Goal: Transaction & Acquisition: Purchase product/service

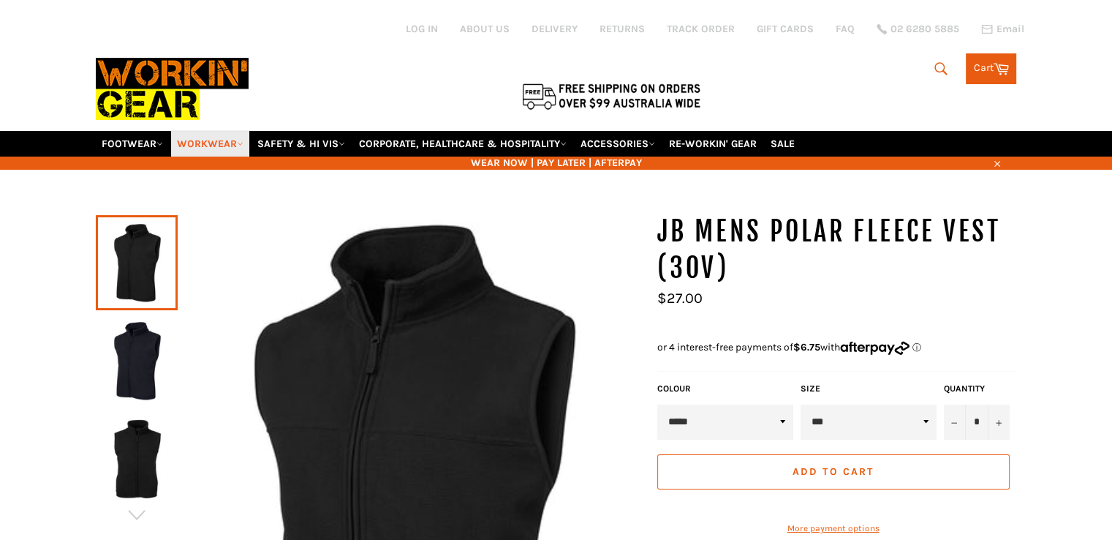
click at [202, 131] on link "WORKWEAR" at bounding box center [210, 144] width 78 height 26
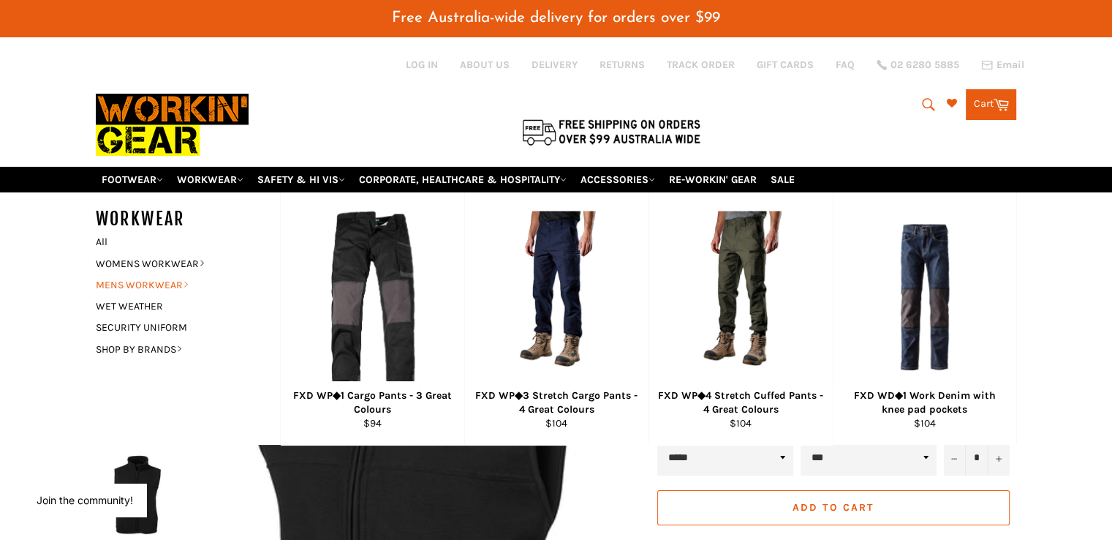
click at [135, 274] on link "MENS WORKWEAR" at bounding box center [176, 284] width 177 height 21
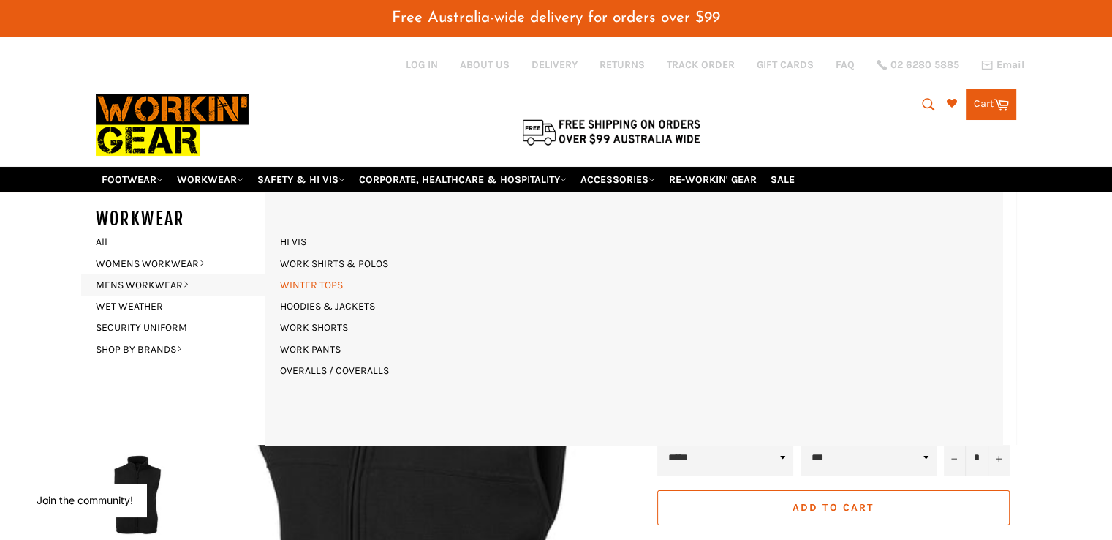
click at [322, 274] on link "WINTER TOPS" at bounding box center [312, 284] width 78 height 21
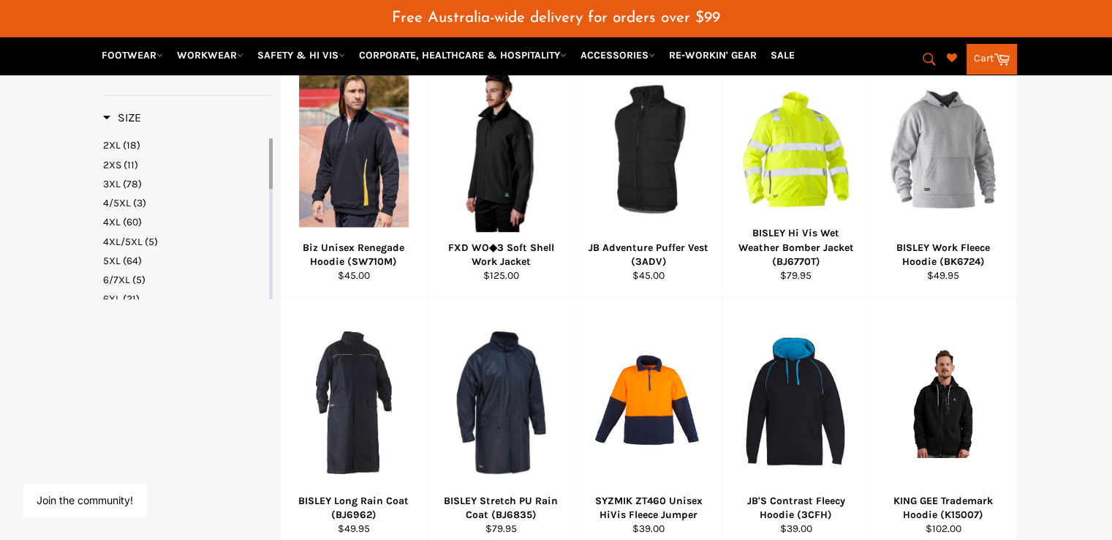
scroll to position [878, 0]
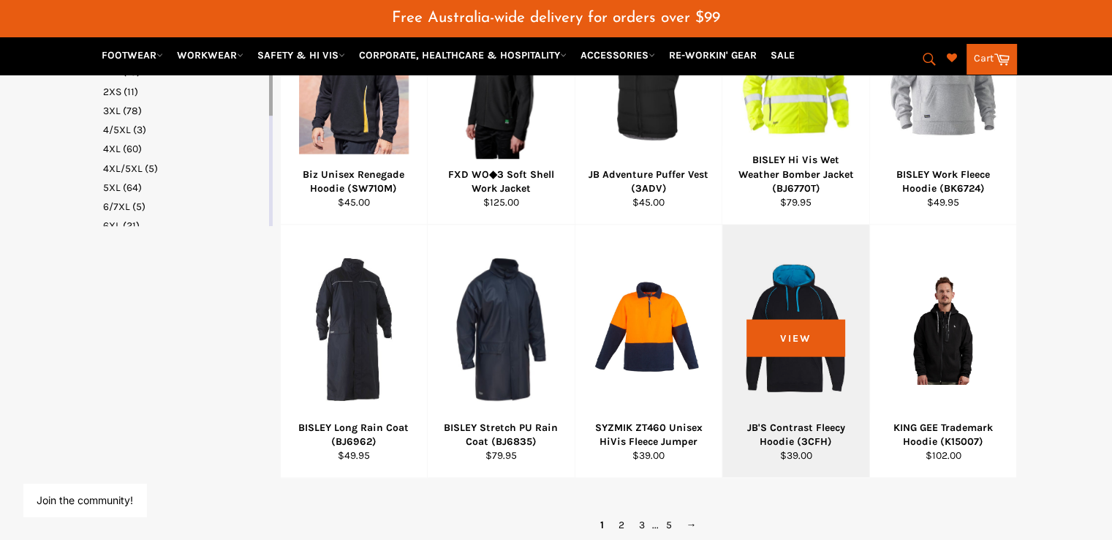
click at [799, 293] on div at bounding box center [796, 329] width 110 height 172
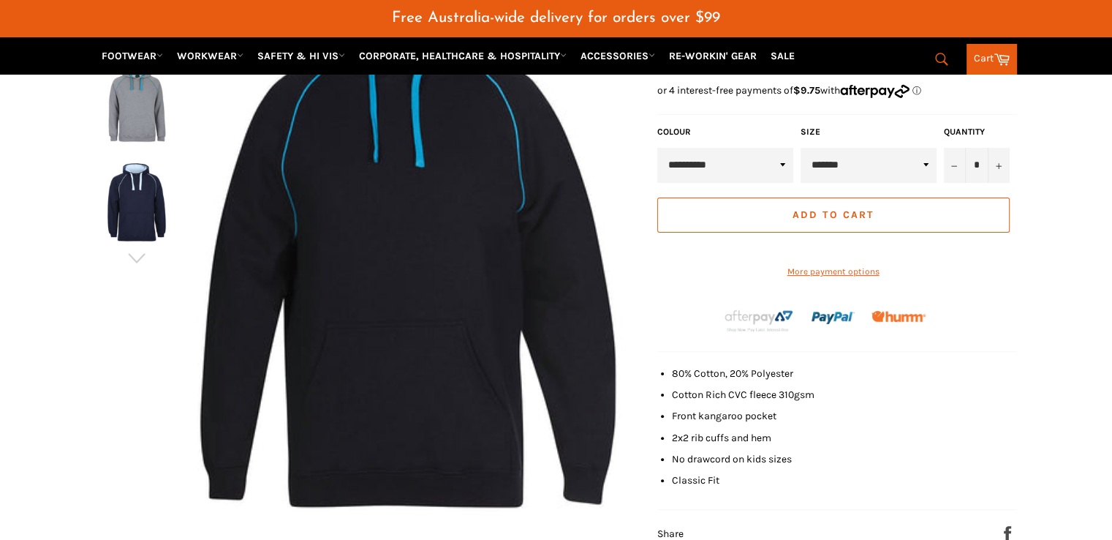
scroll to position [328, 0]
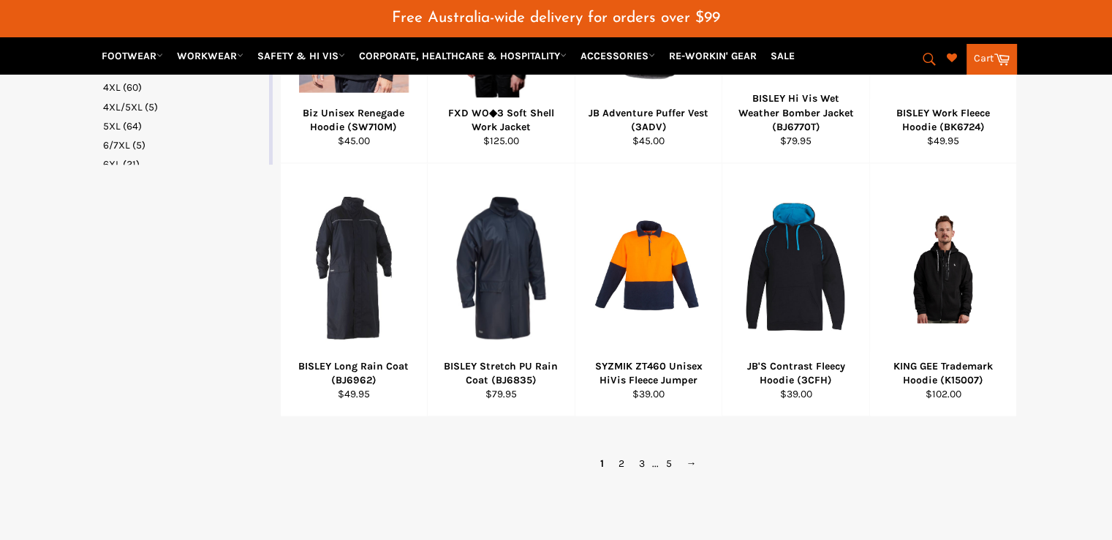
scroll to position [936, 0]
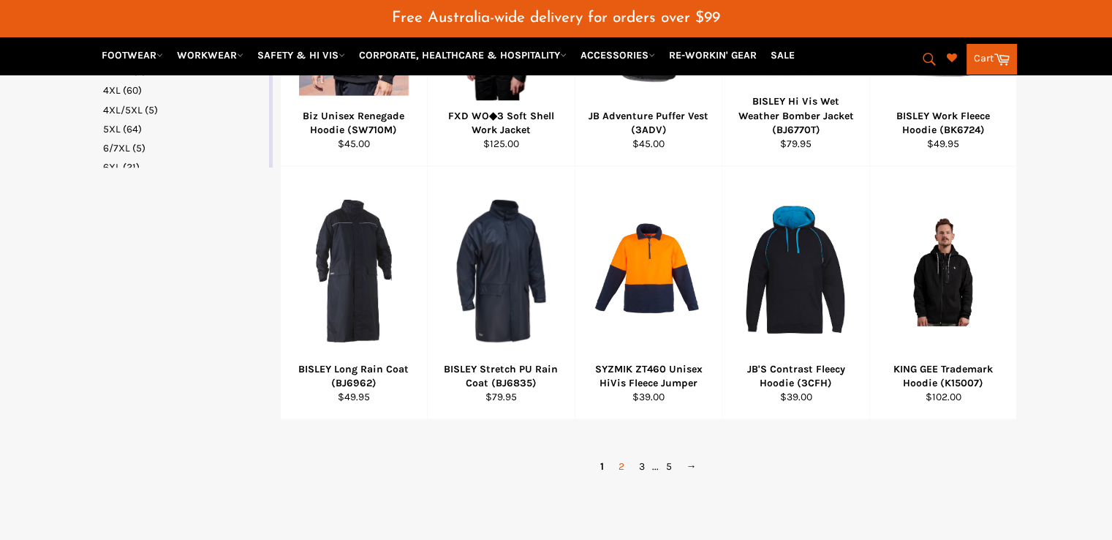
click at [623, 456] on link "2" at bounding box center [621, 466] width 20 height 21
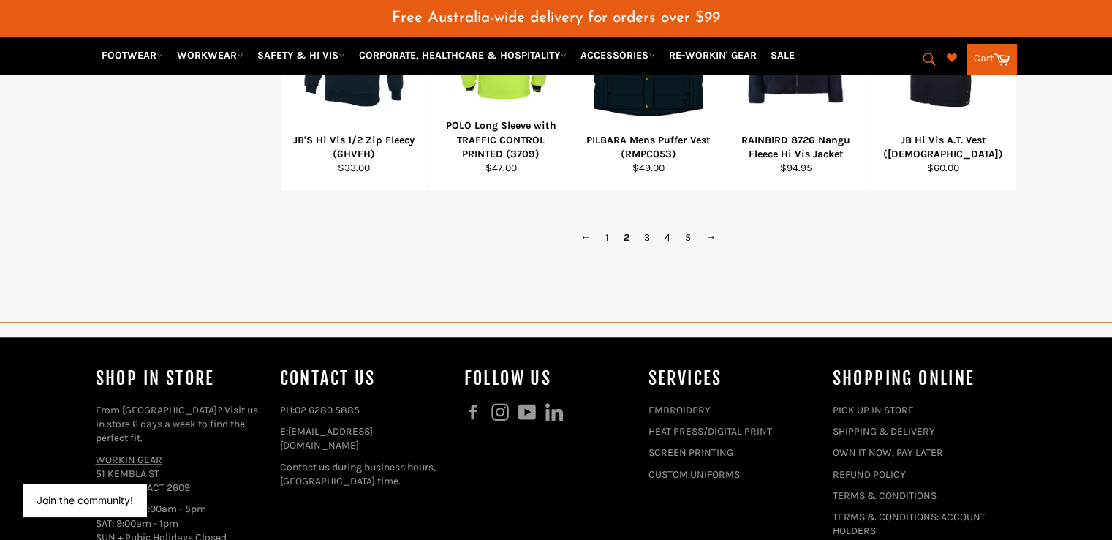
scroll to position [1092, 0]
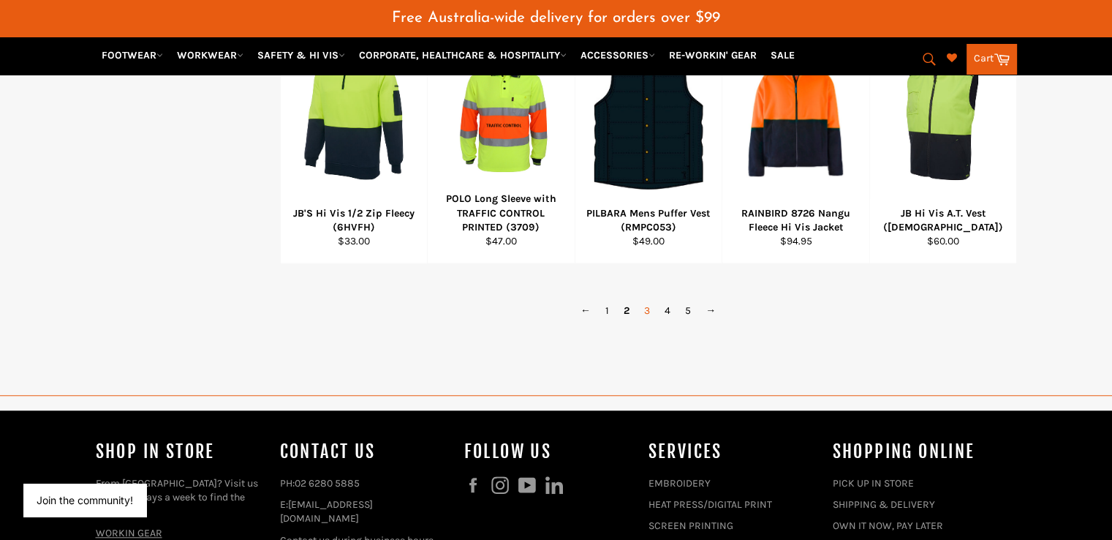
click at [649, 300] on link "3" at bounding box center [647, 310] width 20 height 21
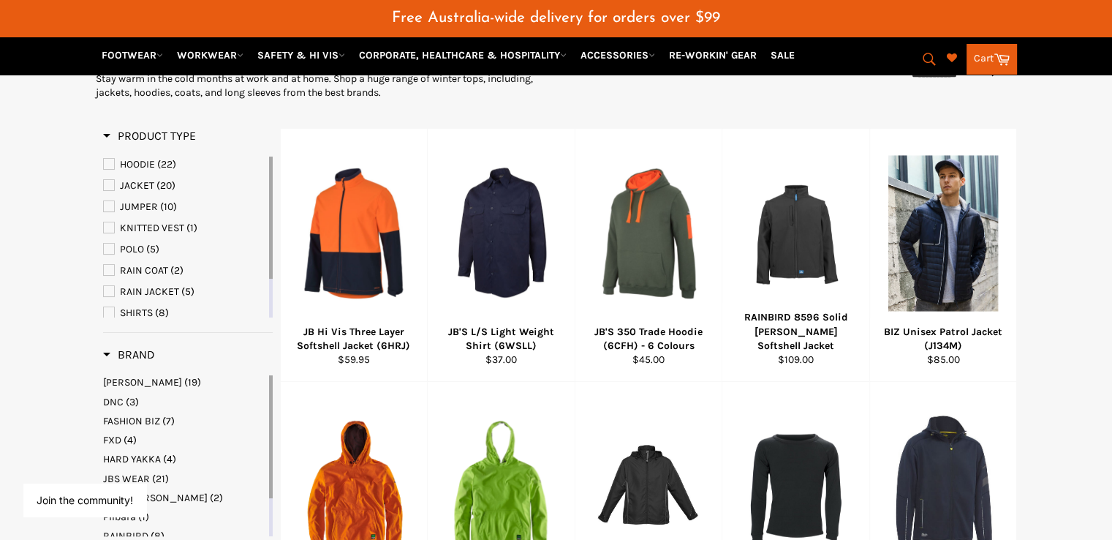
scroll to position [141, 0]
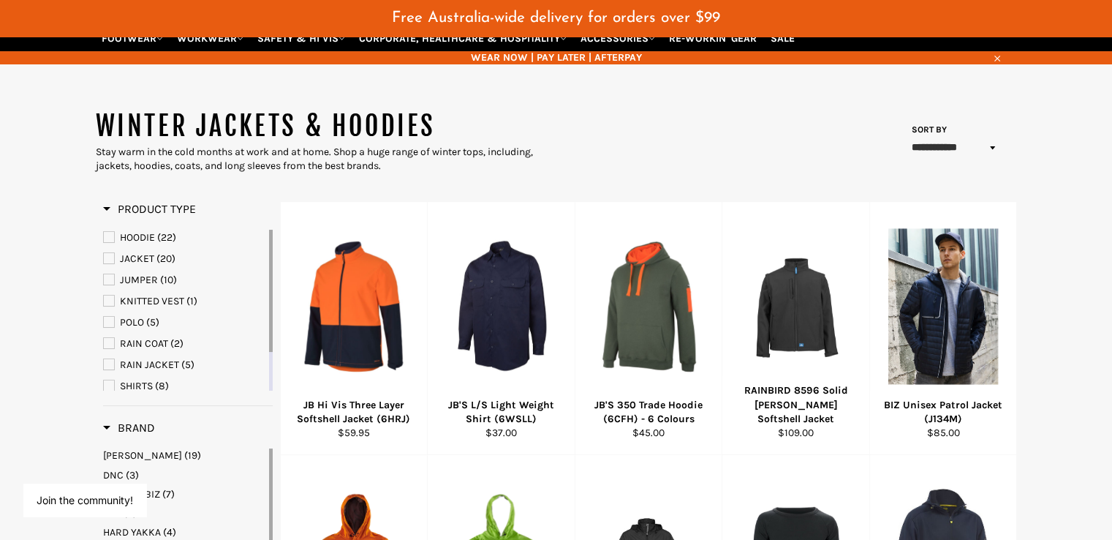
click at [110, 253] on span "JACKET" at bounding box center [109, 258] width 10 height 10
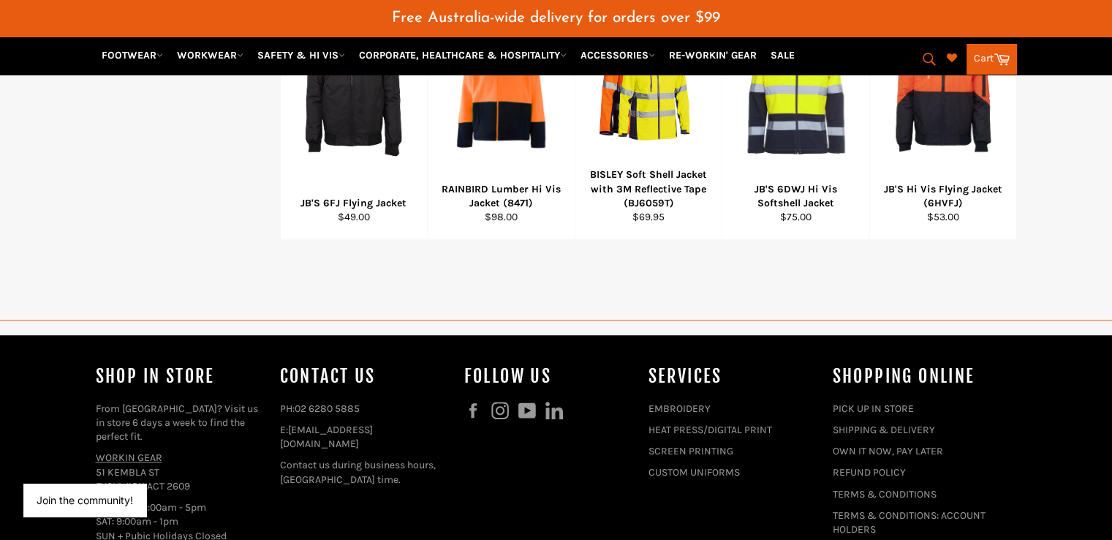
scroll to position [1092, 0]
